Goal: Transaction & Acquisition: Purchase product/service

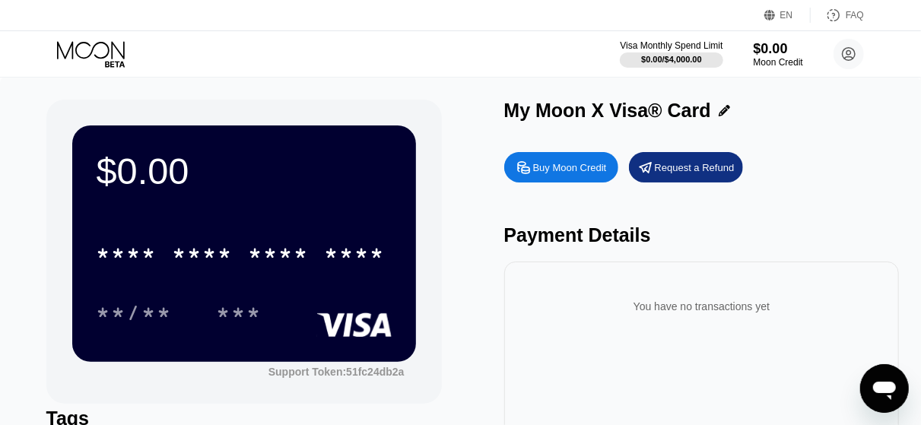
click at [304, 302] on div "**/** ***" at bounding box center [244, 313] width 295 height 38
click at [542, 174] on div "Buy Moon Credit" at bounding box center [570, 167] width 74 height 13
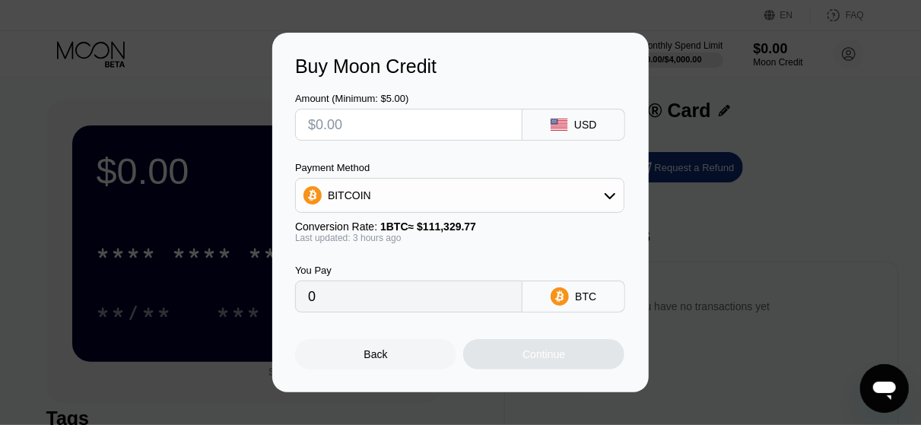
click at [409, 119] on input "text" at bounding box center [409, 125] width 202 height 30
type input "$3"
type input "0.00002683"
type input "$35"
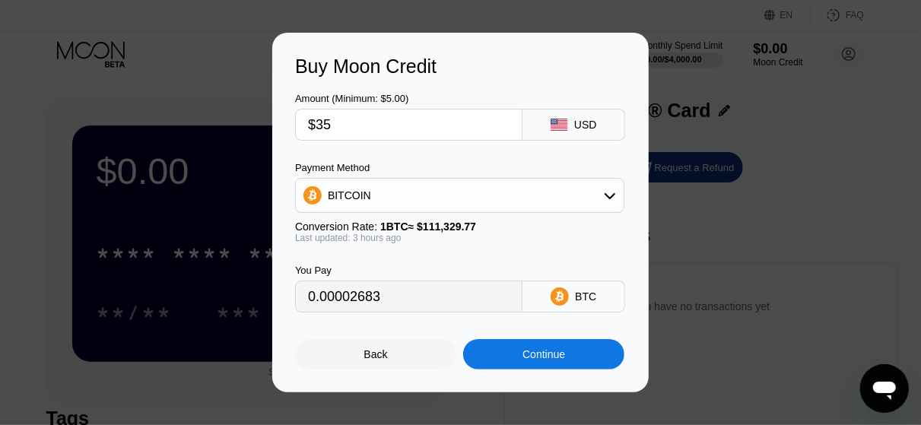
type input "0.00031302"
type input "$35"
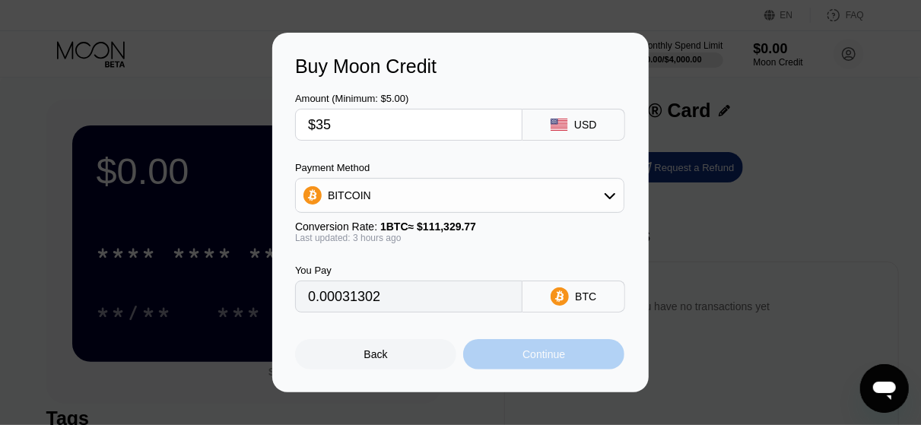
click at [526, 367] on div "Continue" at bounding box center [543, 354] width 161 height 30
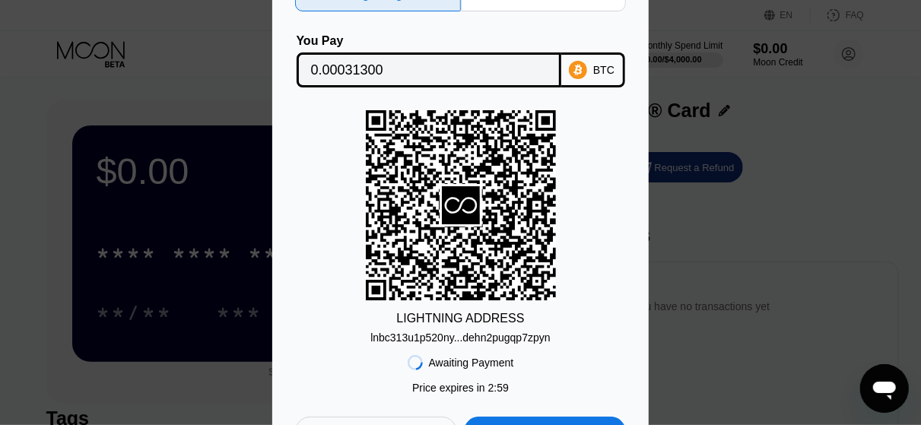
click at [526, 367] on div "Awaiting Payment Price expires in 2 : 59 Cancel Open in [GEOGRAPHIC_DATA]" at bounding box center [460, 395] width 331 height 103
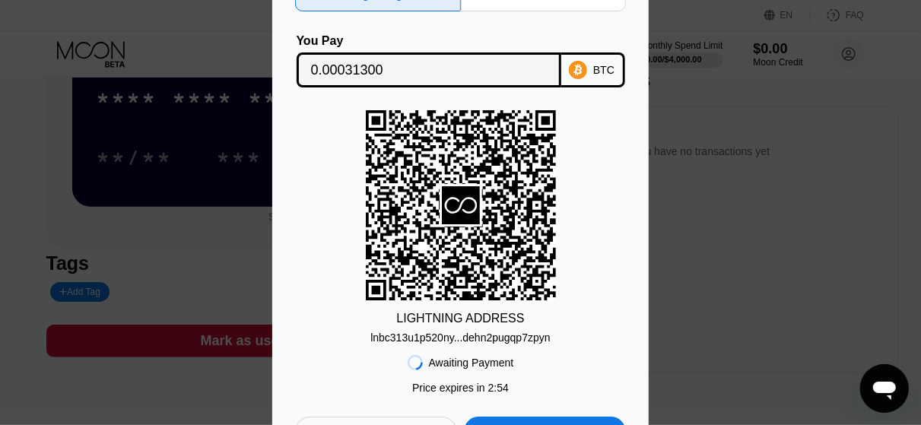
scroll to position [154, 0]
click at [227, 202] on div "Lightning On-Chain You Pay 0.00031300 BTC LIGHTNING ADDRESS lnbc313u1p520ny...d…" at bounding box center [460, 212] width 921 height 515
